Goal: Task Accomplishment & Management: Manage account settings

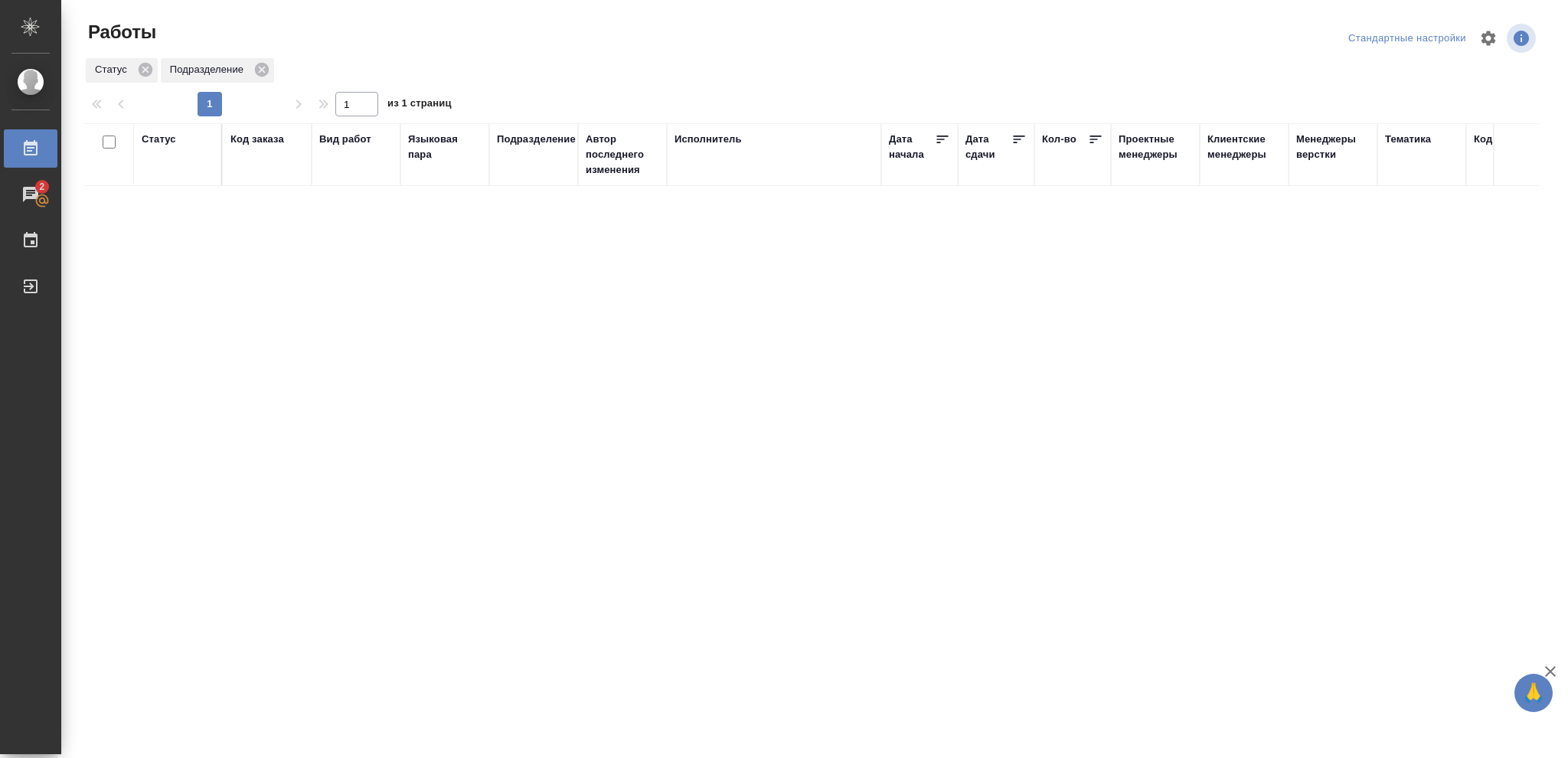
click at [156, 140] on div "Статус" at bounding box center [159, 139] width 35 height 16
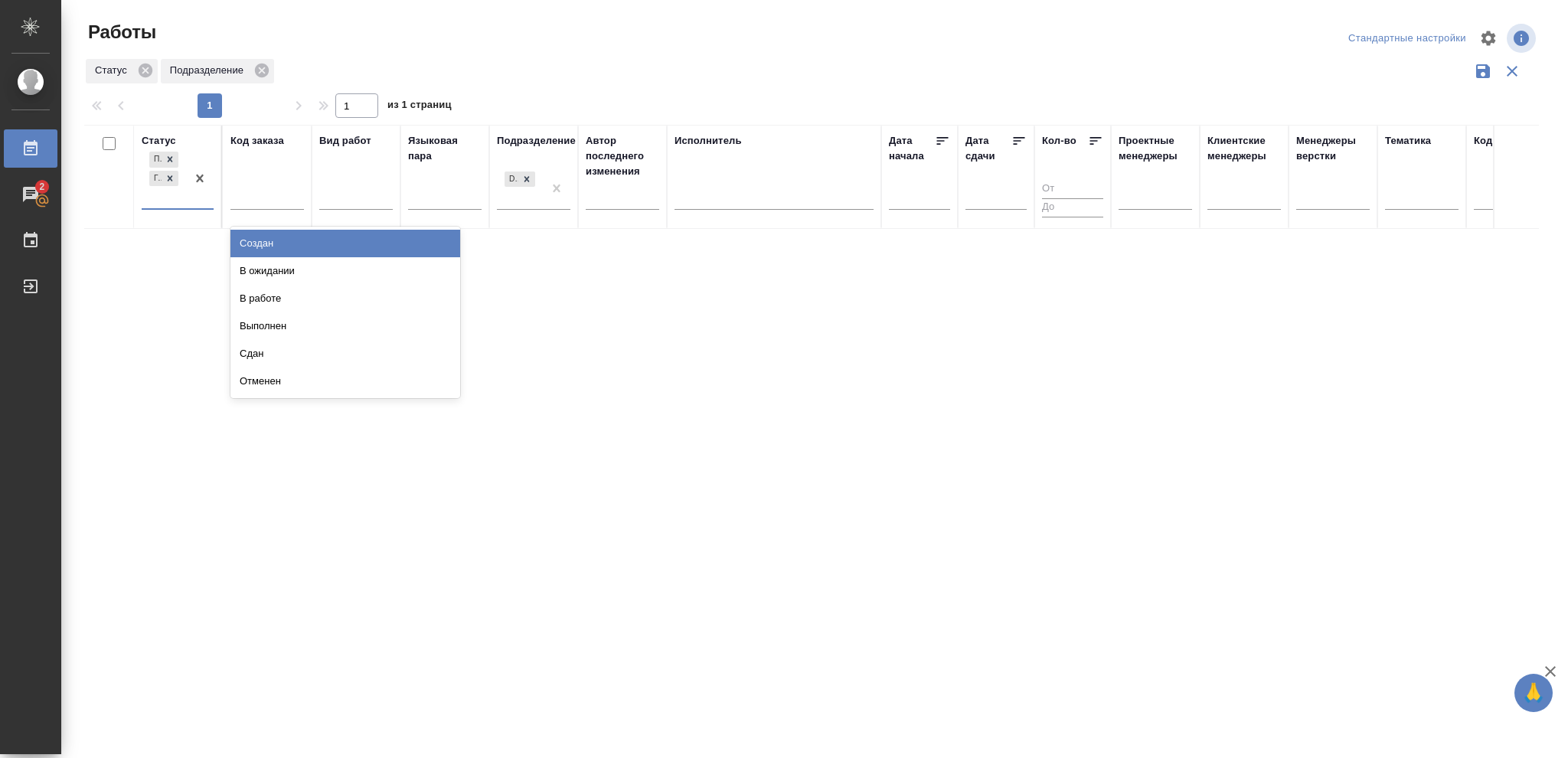
click at [193, 204] on div at bounding box center [200, 178] width 27 height 59
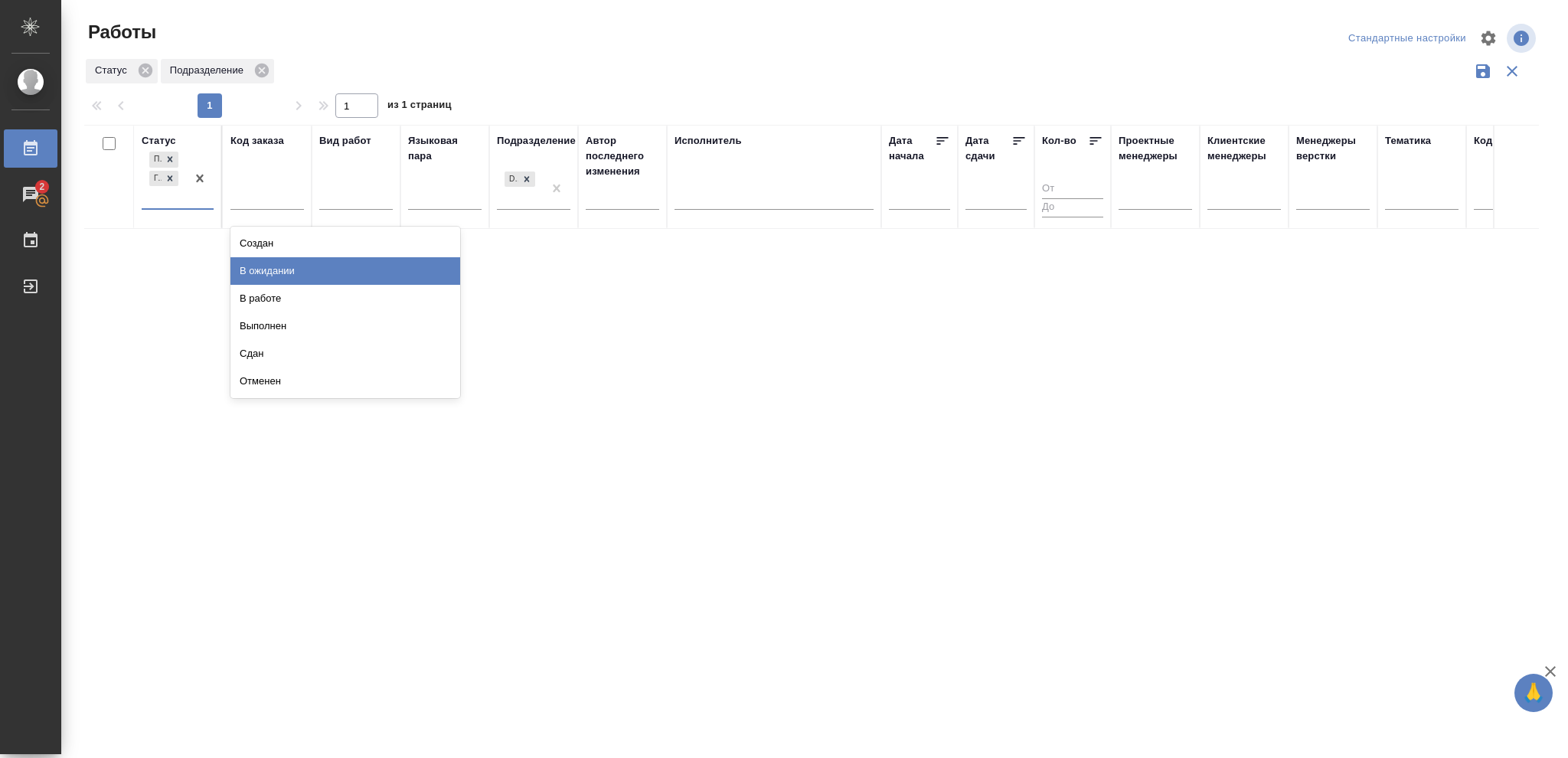
drag, startPoint x: 285, startPoint y: 276, endPoint x: 689, endPoint y: 220, distance: 407.9
click at [289, 277] on div "В ожидании" at bounding box center [345, 271] width 230 height 27
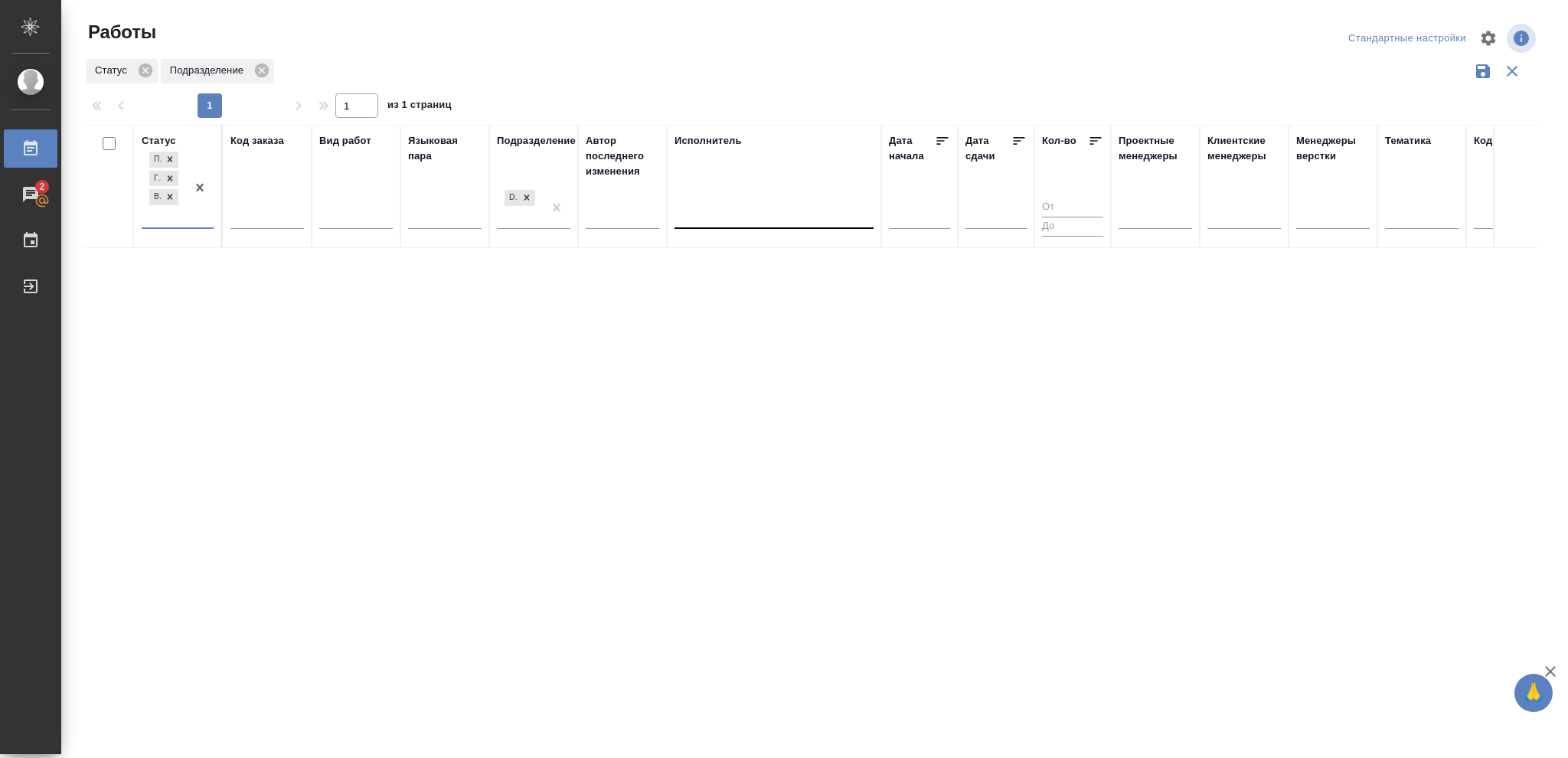
click at [717, 216] on div at bounding box center [774, 213] width 199 height 22
click at [718, 256] on div "Свои работы" at bounding box center [790, 262] width 230 height 27
click at [1016, 142] on icon at bounding box center [1018, 141] width 16 height 16
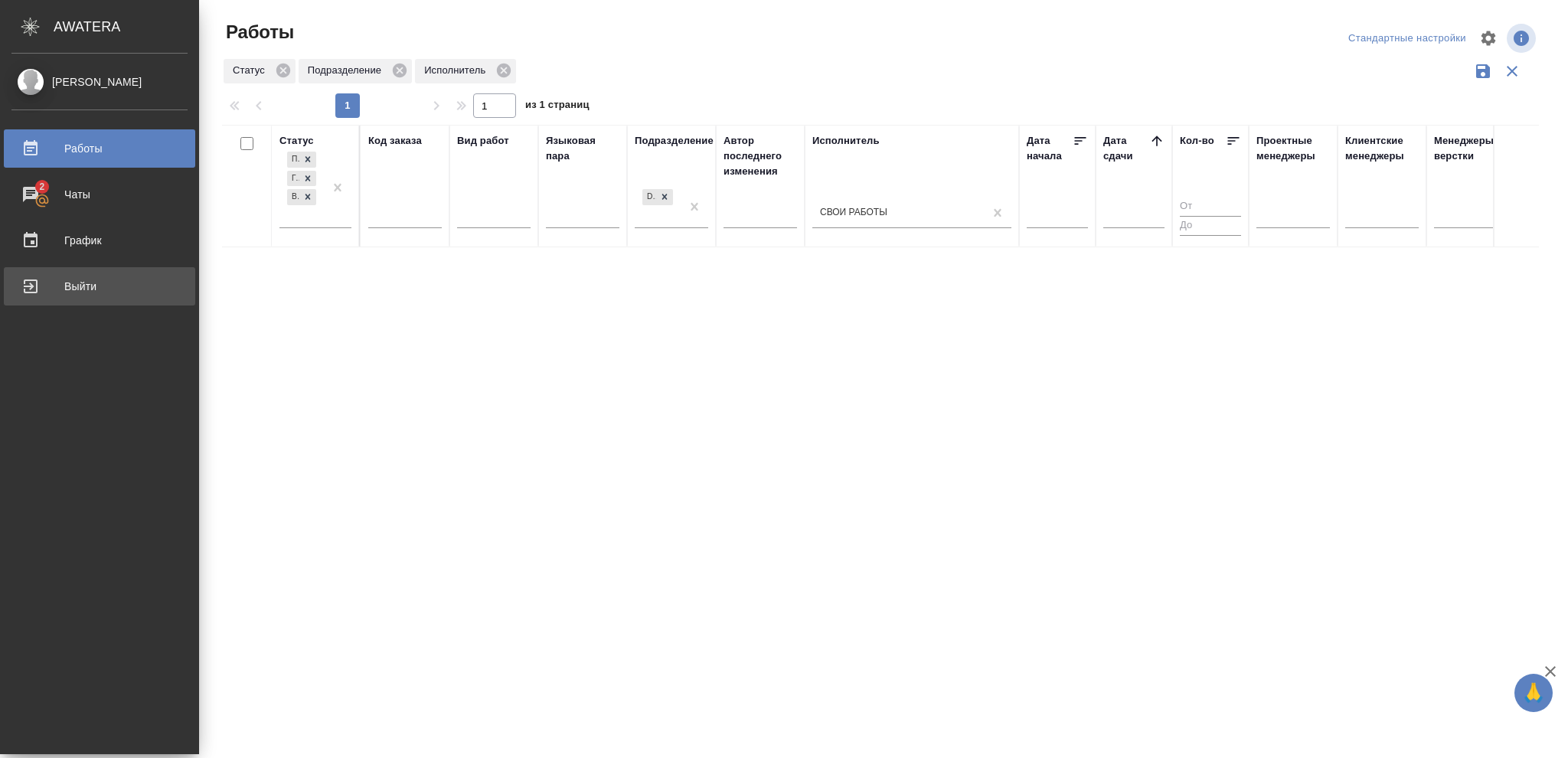
click at [18, 288] on div "Выйти" at bounding box center [100, 286] width 176 height 23
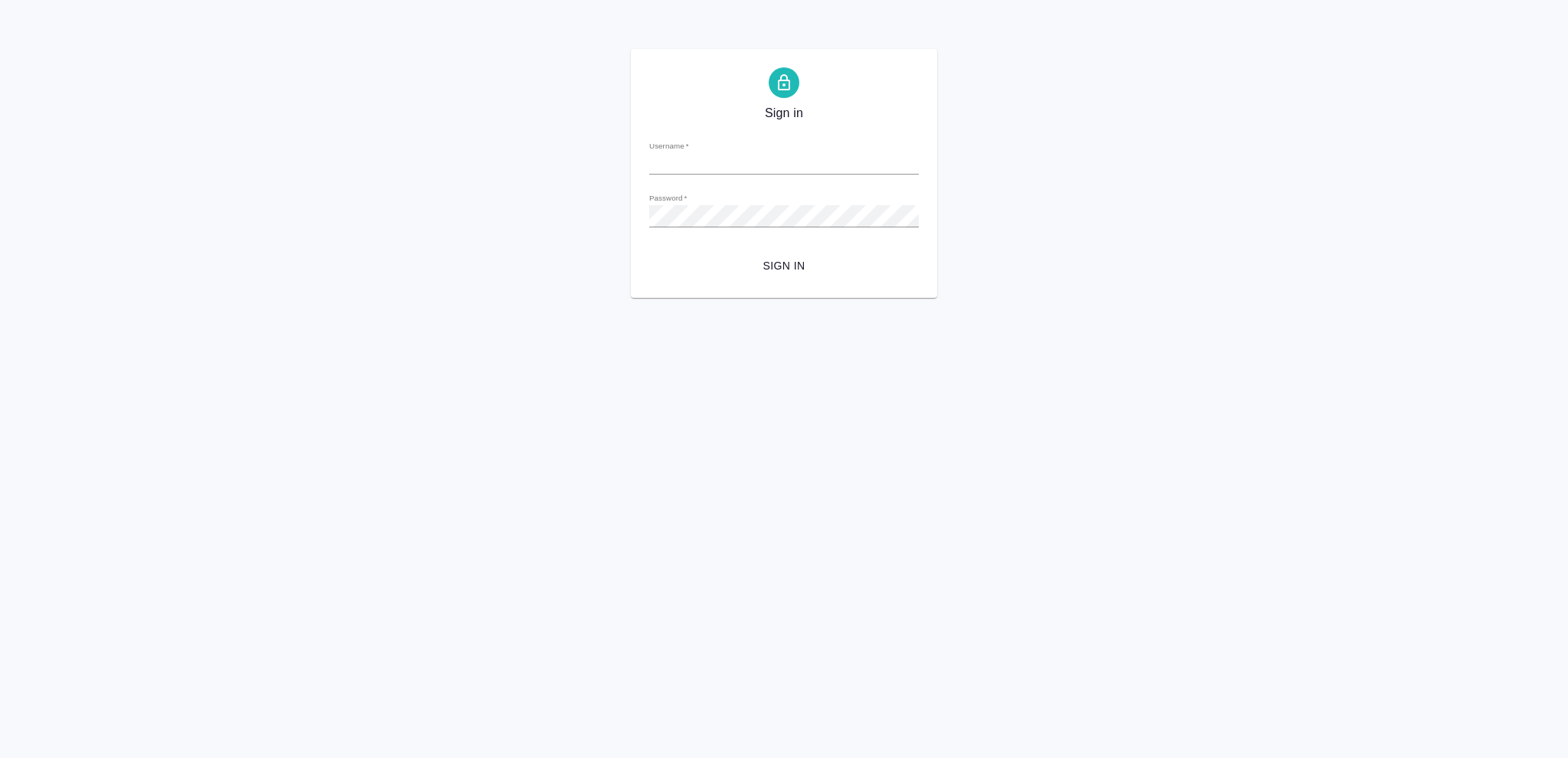
type input "o.vasileva@awatera.com"
click at [779, 263] on span "Sign in" at bounding box center [784, 266] width 245 height 19
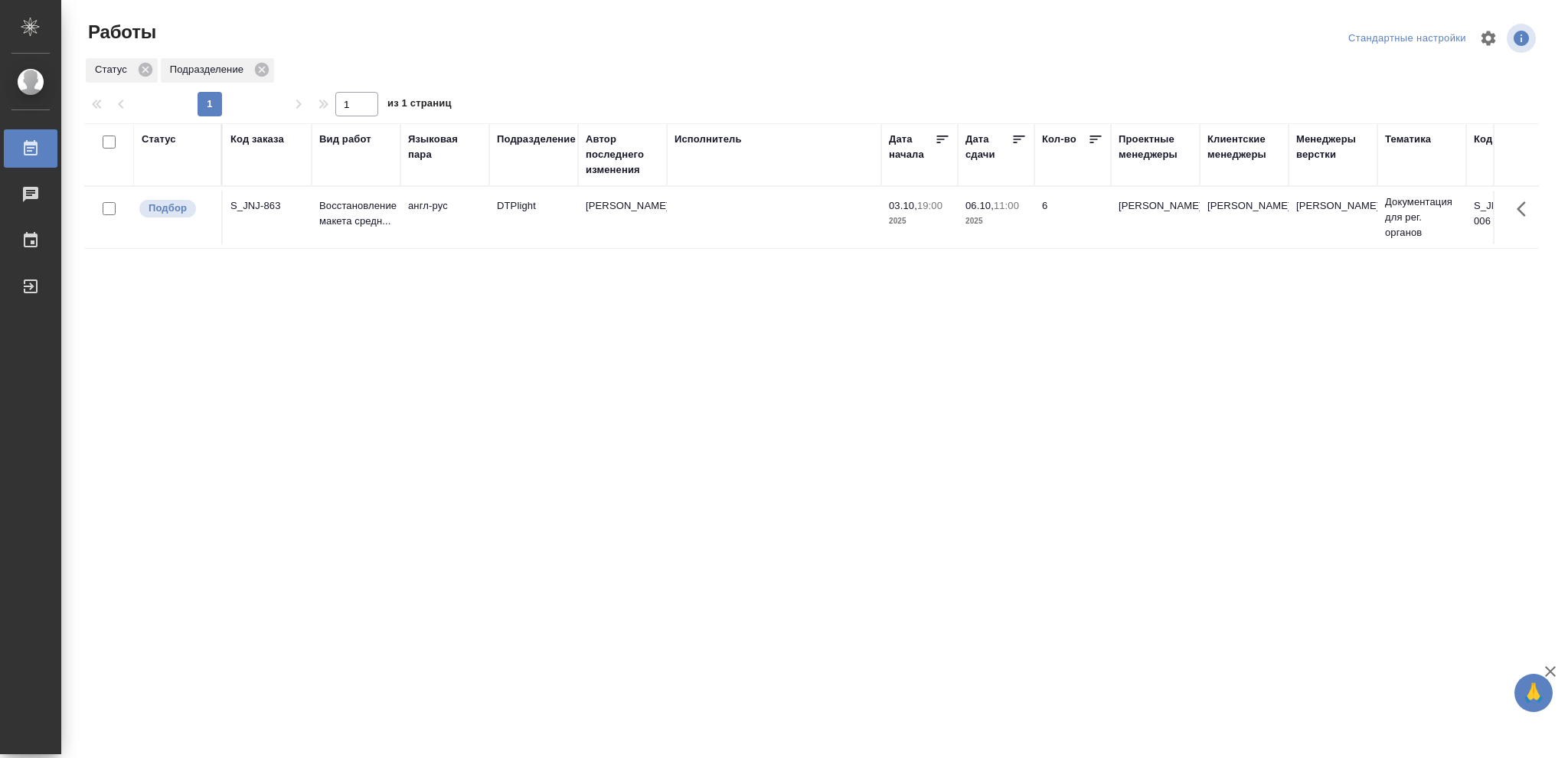
click at [163, 142] on div "Статус" at bounding box center [159, 139] width 35 height 16
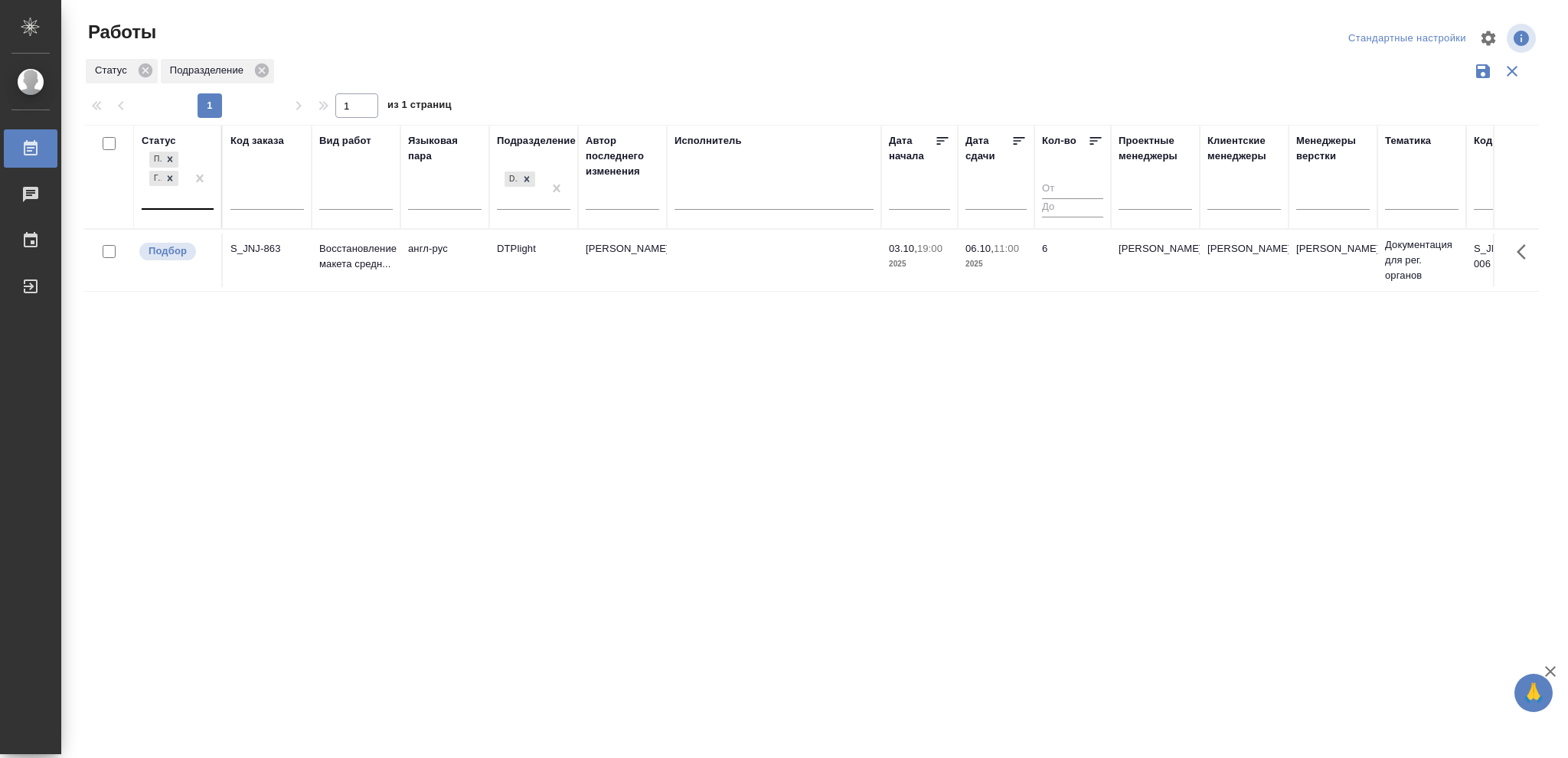
click at [184, 195] on div "Подбор Готов к работе" at bounding box center [163, 178] width 45 height 59
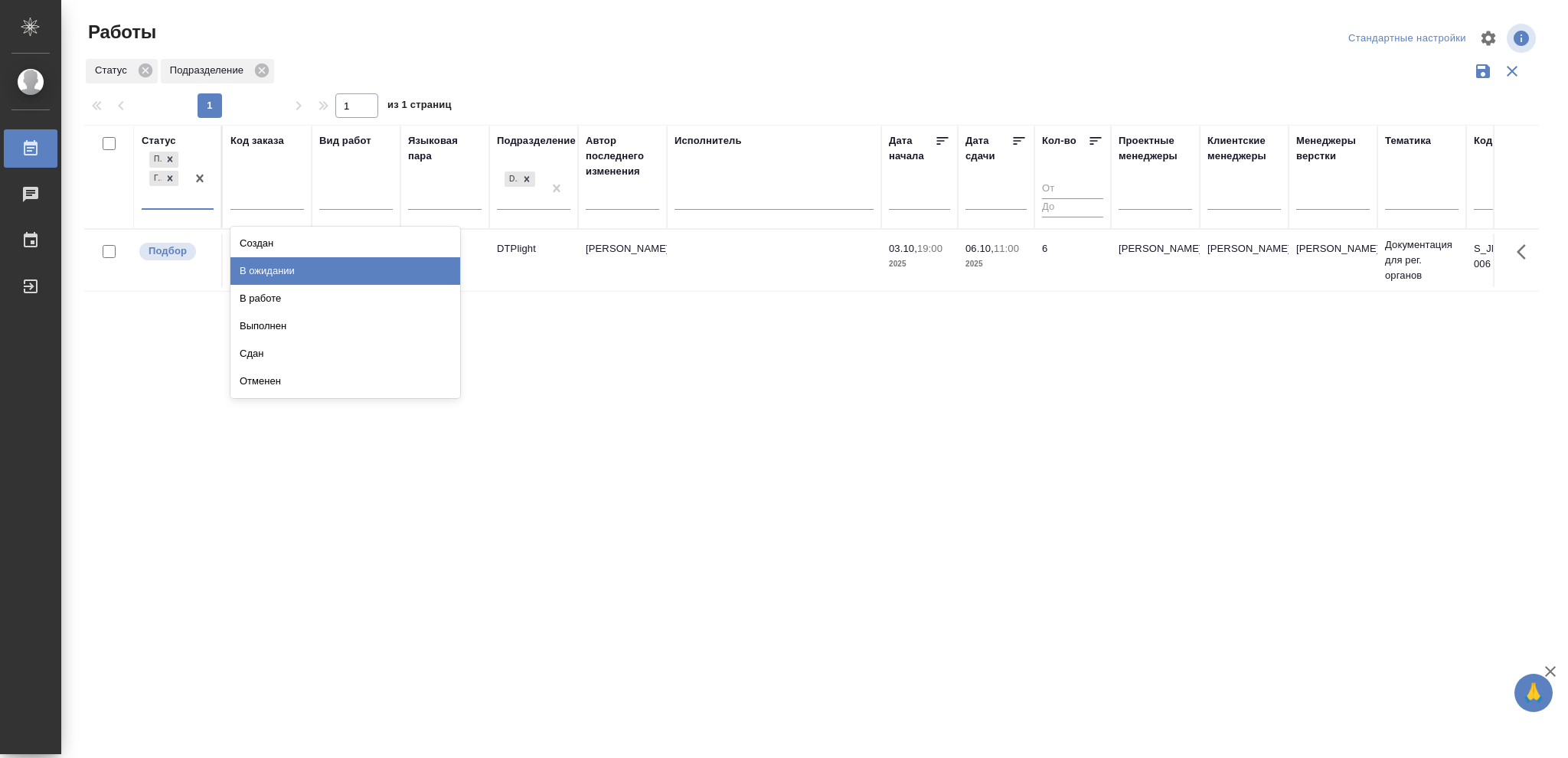
click at [289, 275] on div "В ожидании" at bounding box center [345, 271] width 230 height 27
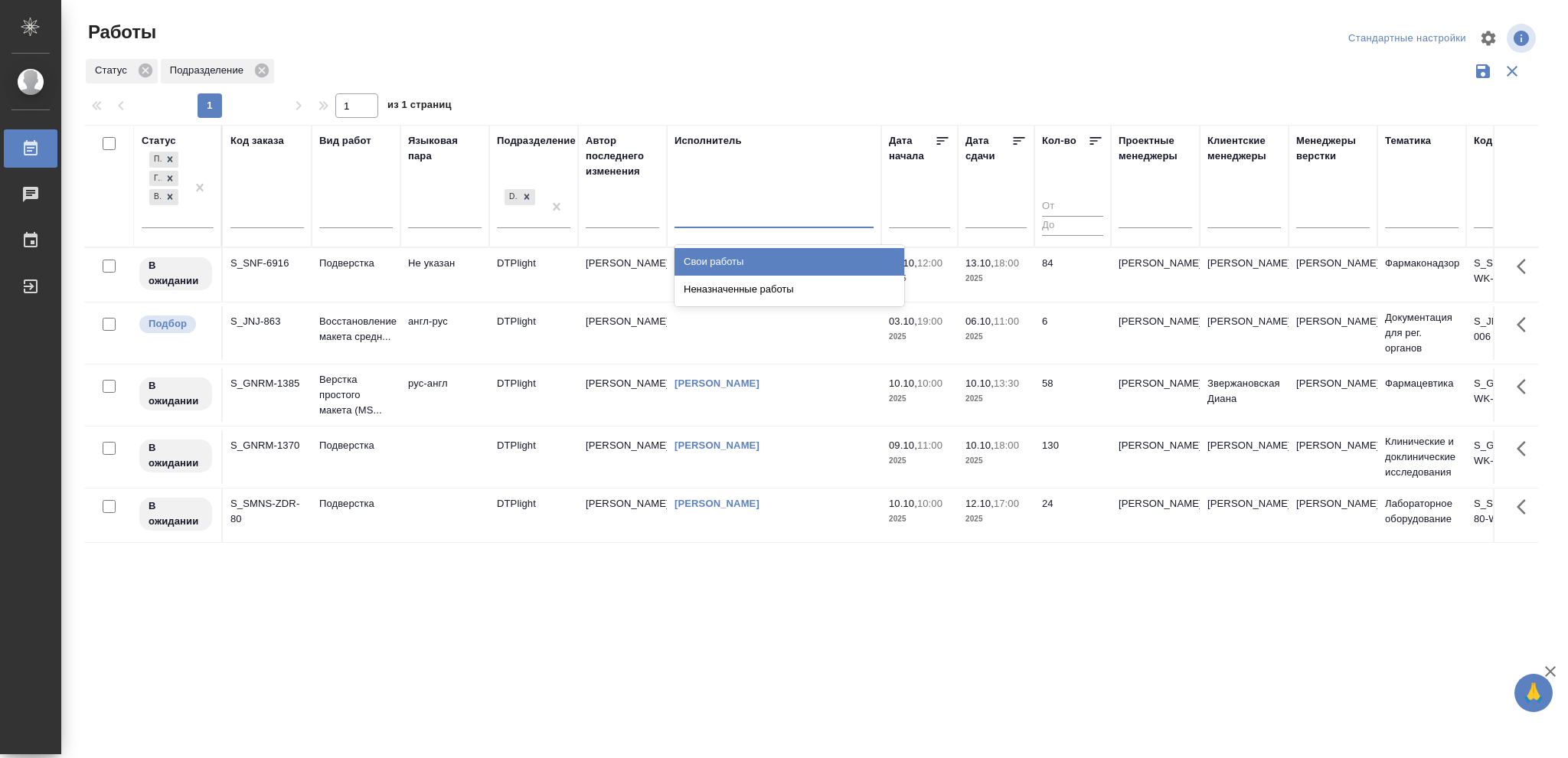
click at [737, 219] on div at bounding box center [774, 212] width 199 height 22
click at [731, 258] on div "Свои работы" at bounding box center [790, 262] width 230 height 27
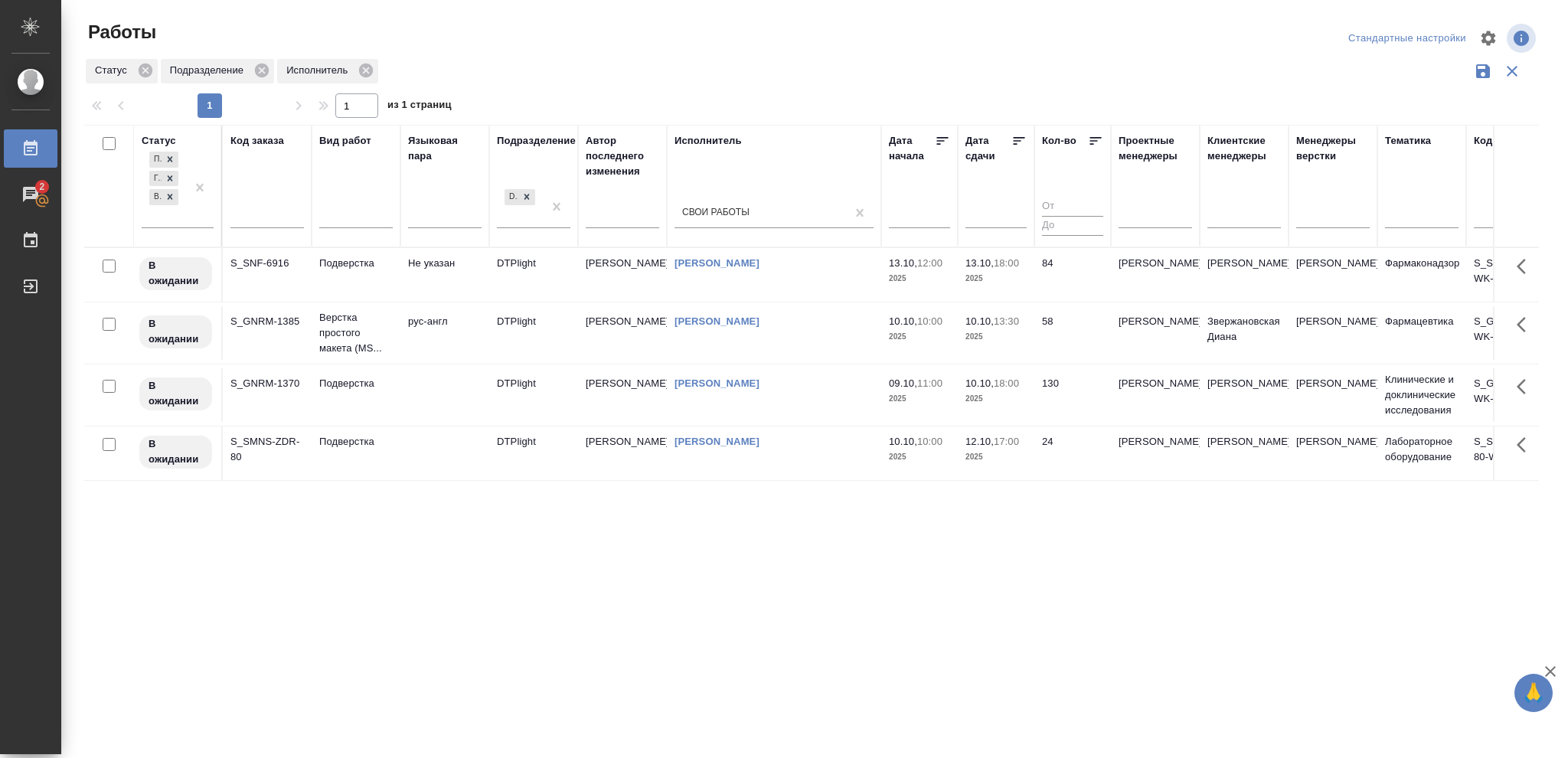
click at [1022, 142] on icon at bounding box center [1018, 141] width 16 height 16
